Goal: Transaction & Acquisition: Purchase product/service

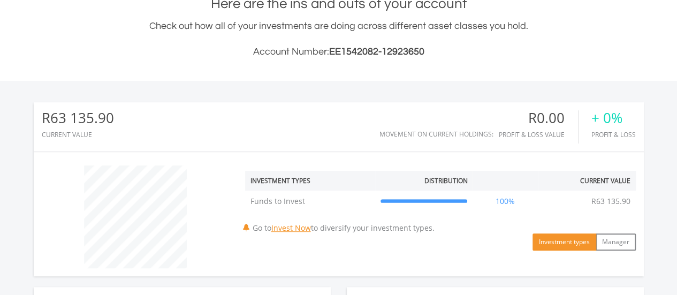
scroll to position [267, 0]
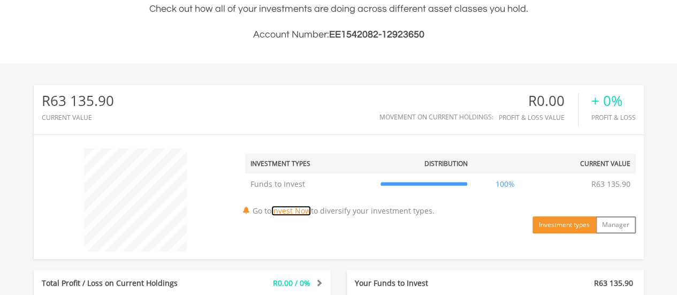
click at [294, 211] on link "Invest Now" at bounding box center [291, 210] width 40 height 10
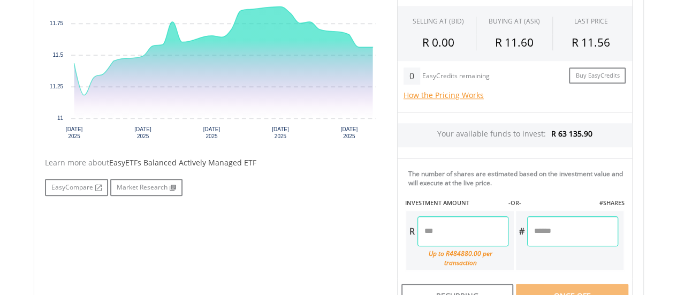
scroll to position [374, 0]
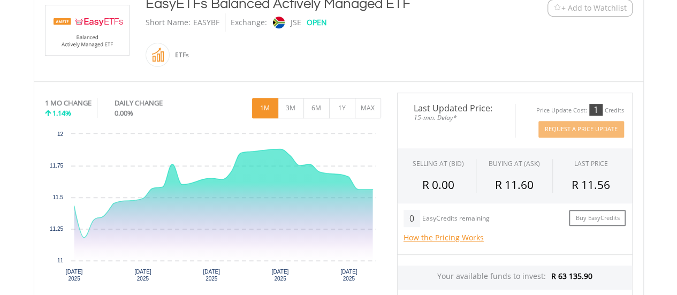
scroll to position [276, 0]
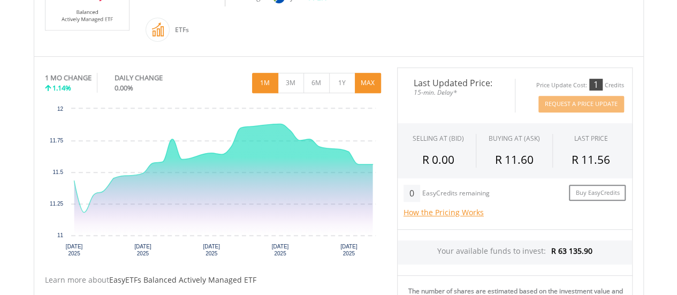
click at [363, 82] on button "MAX" at bounding box center [368, 83] width 26 height 20
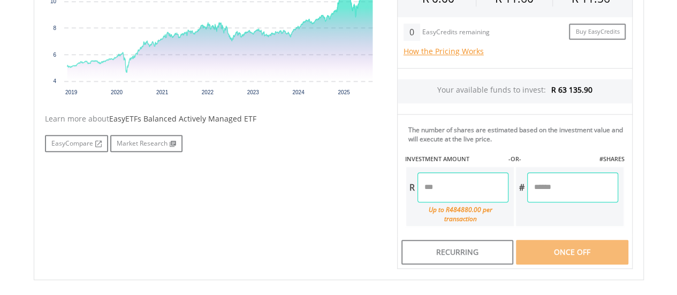
scroll to position [490, 0]
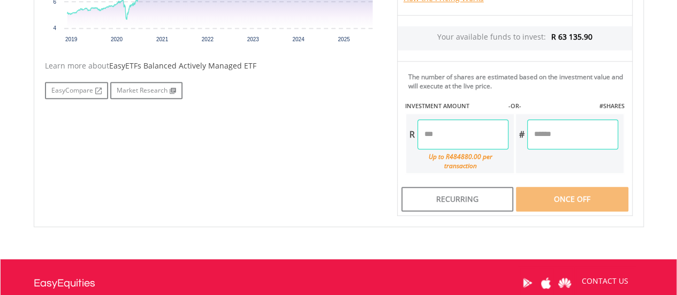
click at [462, 135] on input "number" at bounding box center [462, 134] width 91 height 30
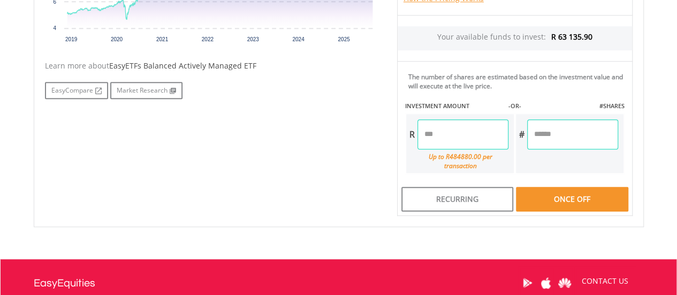
scroll to position [543, 0]
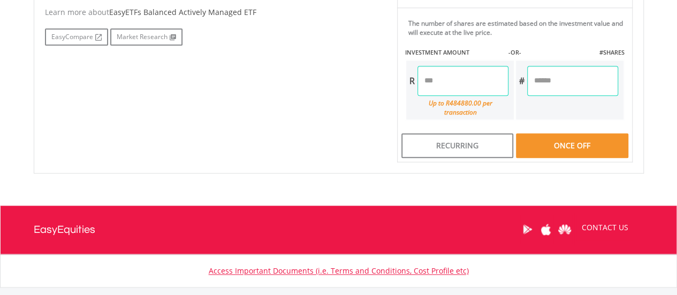
type input "********"
type input "*********"
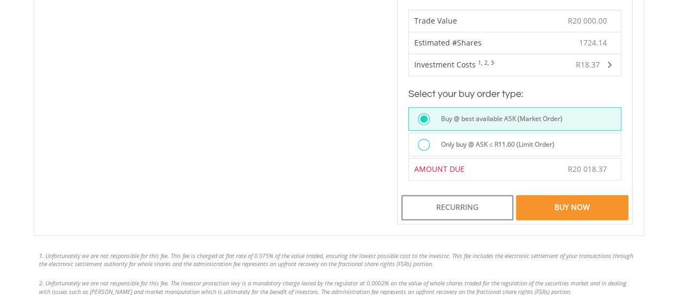
scroll to position [650, 0]
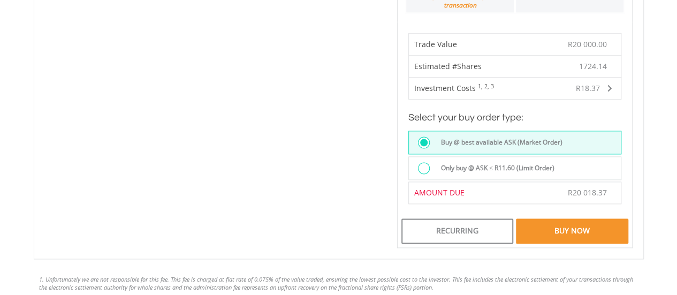
click at [424, 162] on div at bounding box center [424, 168] width 12 height 12
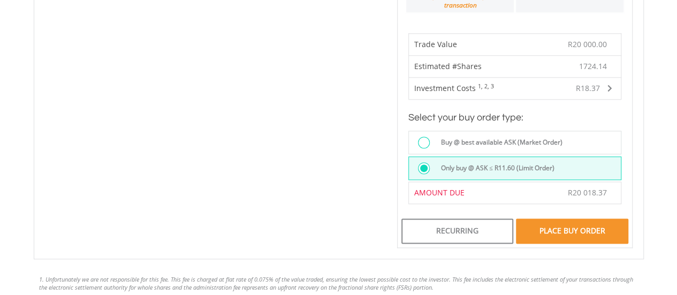
click at [571, 218] on div "Place Buy Order" at bounding box center [572, 230] width 112 height 25
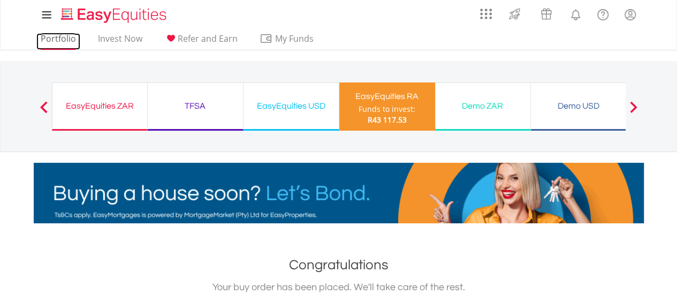
click at [65, 40] on link "Portfolio" at bounding box center [58, 41] width 44 height 17
